Goal: Use online tool/utility: Utilize a website feature to perform a specific function

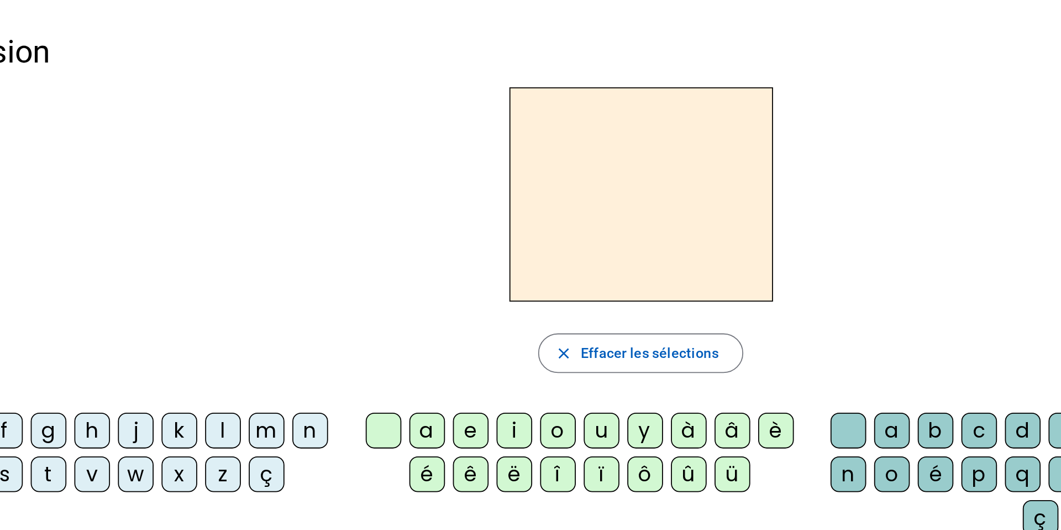
click at [268, 243] on div "m" at bounding box center [267, 240] width 20 height 20
click at [357, 240] on div "a" at bounding box center [357, 240] width 20 height 20
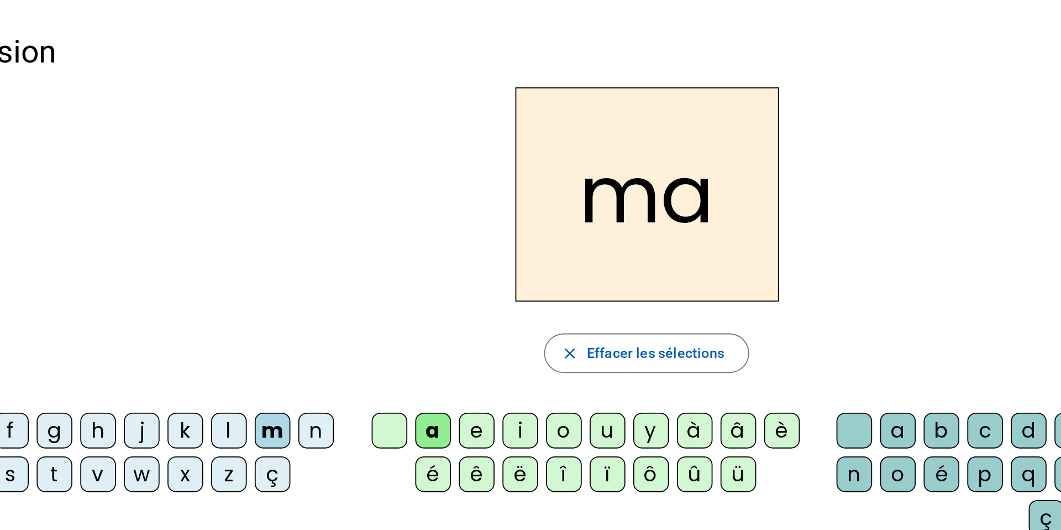
click at [149, 262] on div "t" at bounding box center [145, 264] width 20 height 20
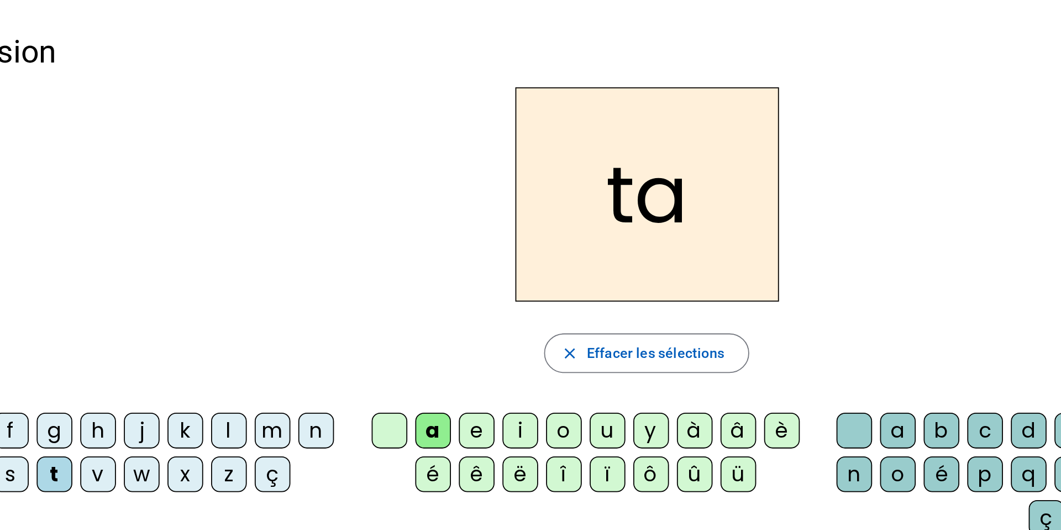
click at [239, 241] on div "l" at bounding box center [243, 240] width 20 height 20
click at [379, 238] on div "e" at bounding box center [381, 240] width 20 height 20
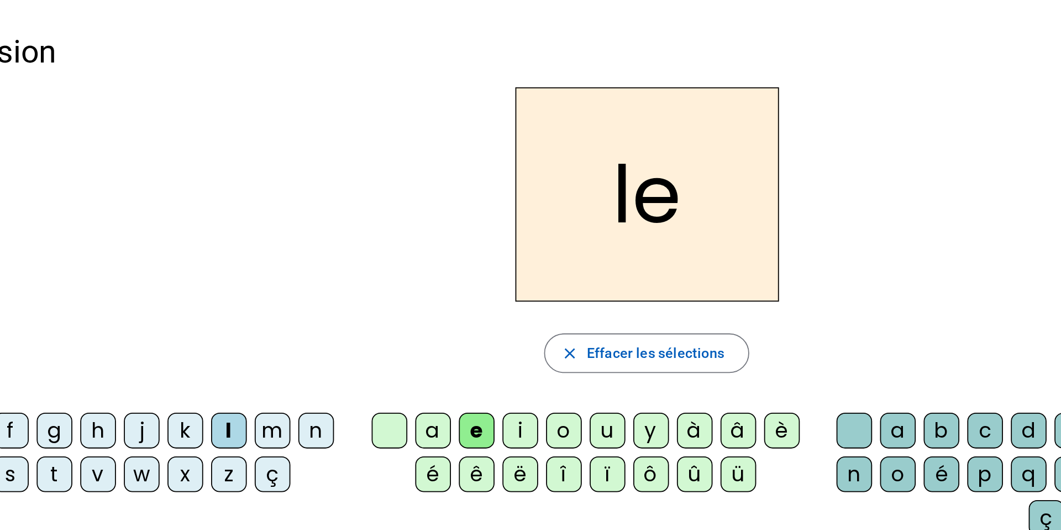
click at [454, 243] on div "u" at bounding box center [454, 240] width 20 height 20
click at [151, 265] on div "t" at bounding box center [145, 264] width 20 height 20
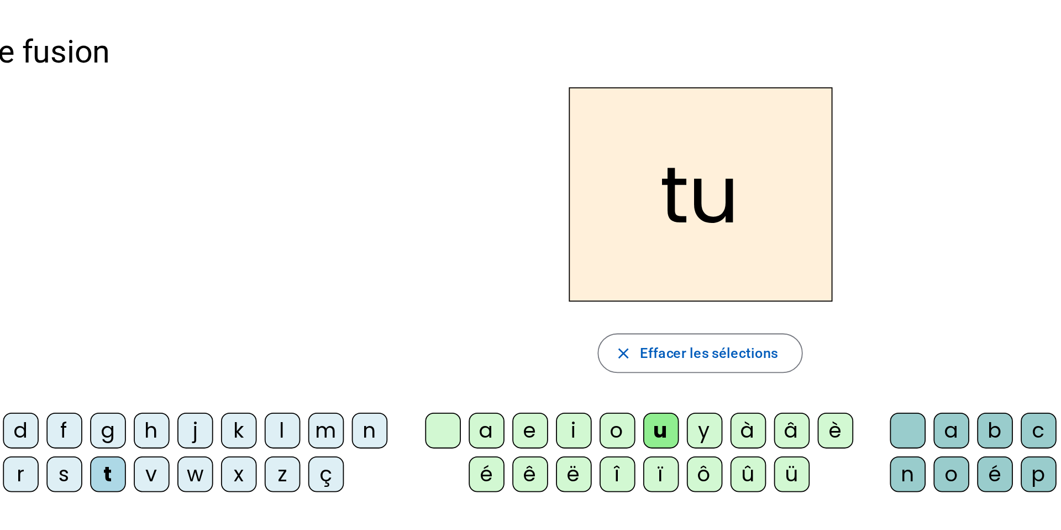
click at [95, 242] on div "d" at bounding box center [97, 240] width 20 height 20
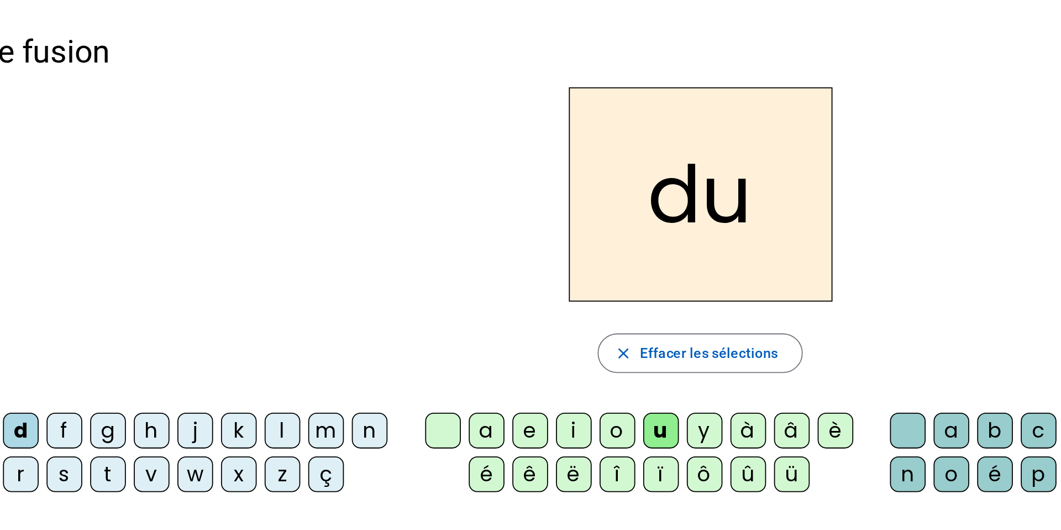
click at [382, 238] on div "e" at bounding box center [381, 240] width 20 height 20
click at [264, 240] on div "m" at bounding box center [267, 240] width 20 height 20
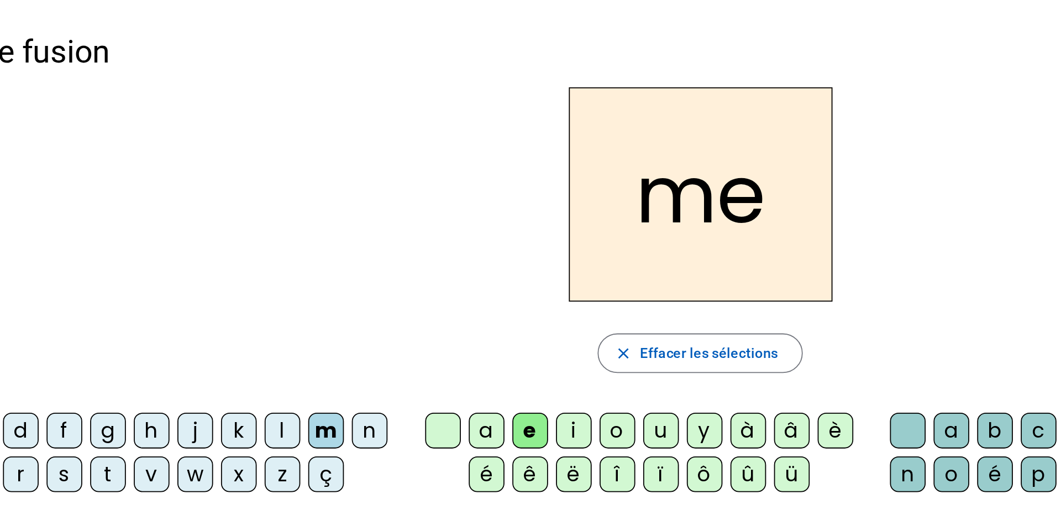
click at [197, 235] on div "j" at bounding box center [194, 240] width 20 height 20
